Goal: Find contact information: Find contact information

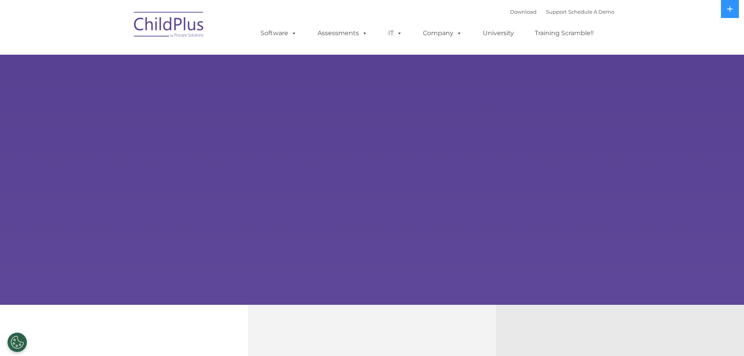
select select "MEDIUM"
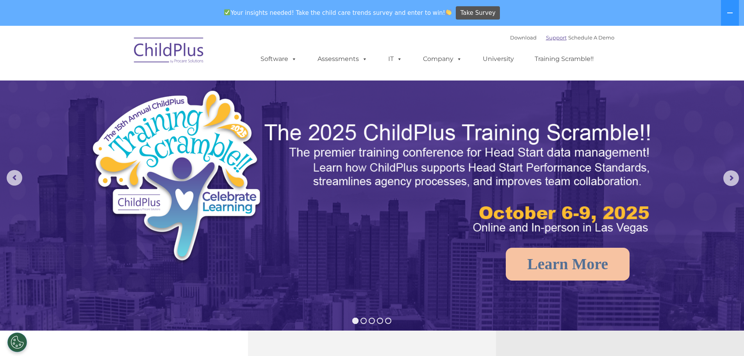
click at [547, 34] on link "Support" at bounding box center [556, 37] width 21 height 6
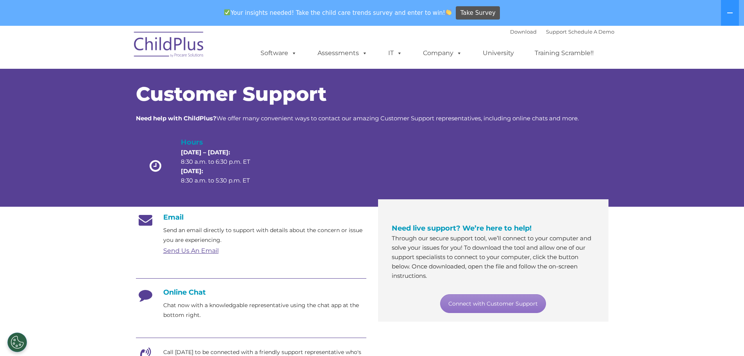
click at [207, 252] on link "Send Us An Email" at bounding box center [190, 250] width 55 height 7
click at [207, 253] on link "Send Us An Email" at bounding box center [190, 250] width 55 height 7
